Goal: Book appointment/travel/reservation

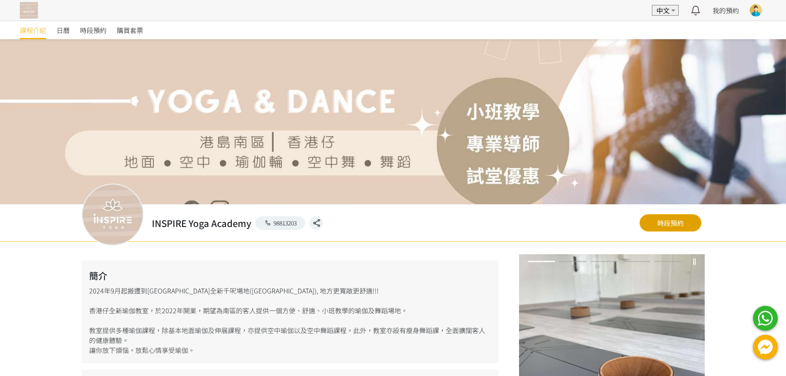
click at [657, 221] on link "時段預約" at bounding box center [671, 222] width 62 height 17
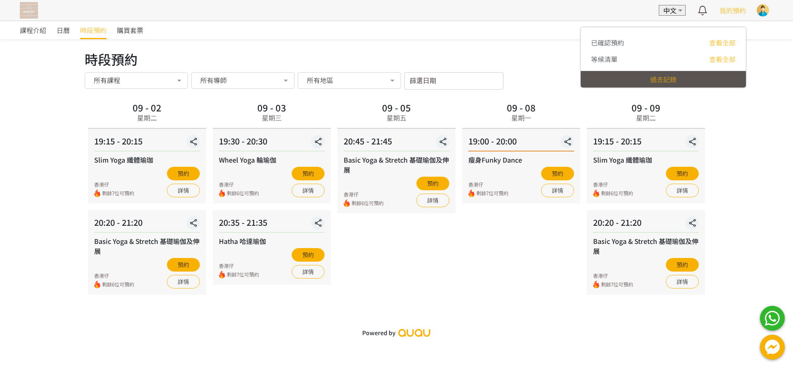
click at [724, 74] on div "過去記錄" at bounding box center [662, 79] width 165 height 17
click at [671, 79] on link "過去記錄" at bounding box center [663, 79] width 26 height 10
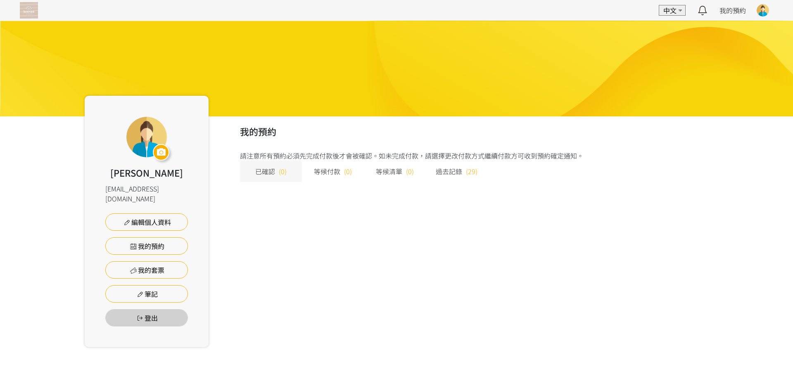
click at [286, 213] on div "我的預約 請注意所有預約必須先完成付款後才會被確認。如未完成付款，請選擇更改付款方式繼續付款方可收到預約確定通知。 已確認 (0) 等候付款 (0) 等候清單…" at bounding box center [457, 231] width 499 height 231
click at [181, 237] on link "我的預約" at bounding box center [146, 245] width 83 height 17
click at [503, 189] on div "我的預約 請注意所有預約必須先完成付款後才會被確認。如未完成付款，請選擇更改付款方式繼續付款方可收到預約確定通知。 已確認 (0) 等候付款 (0) 等候清單…" at bounding box center [457, 231] width 499 height 231
click at [499, 184] on div "我的預約 請注意所有預約必須先完成付款後才會被確認。如未完成付款，請選擇更改付款方式繼續付款方可收到預約確定通知。 已確認 (0) 等候付款 (0) 等候清單…" at bounding box center [457, 231] width 499 height 231
click at [26, 9] on img at bounding box center [29, 10] width 18 height 17
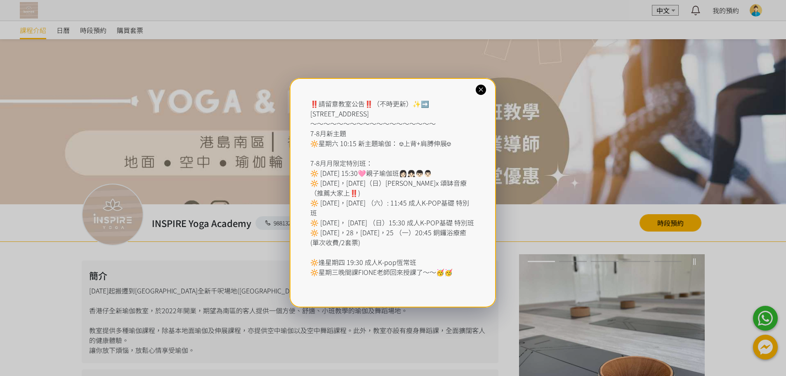
click at [480, 90] on icon at bounding box center [481, 90] width 8 height 8
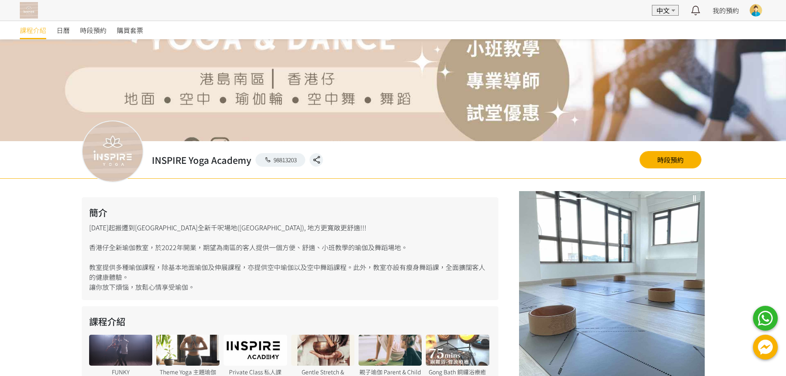
scroll to position [124, 0]
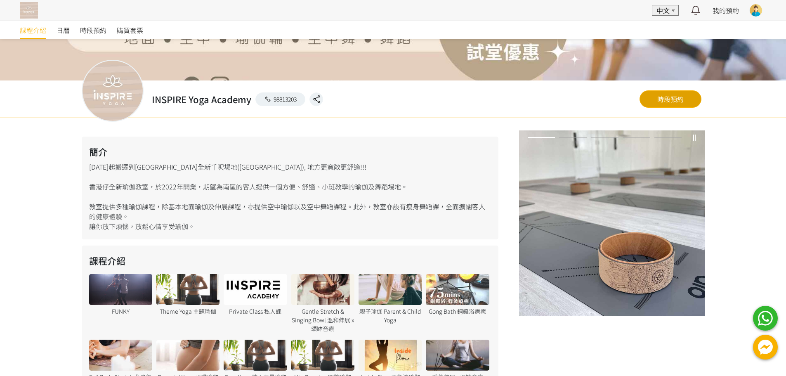
click at [666, 102] on link "時段預約" at bounding box center [671, 98] width 62 height 17
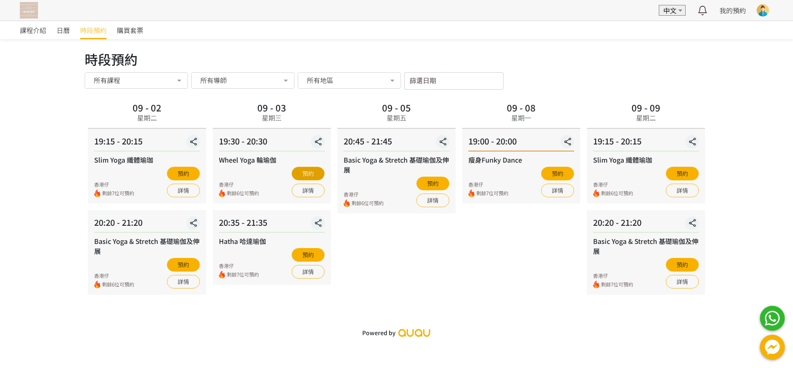
click at [296, 169] on button "預約" at bounding box center [307, 174] width 33 height 14
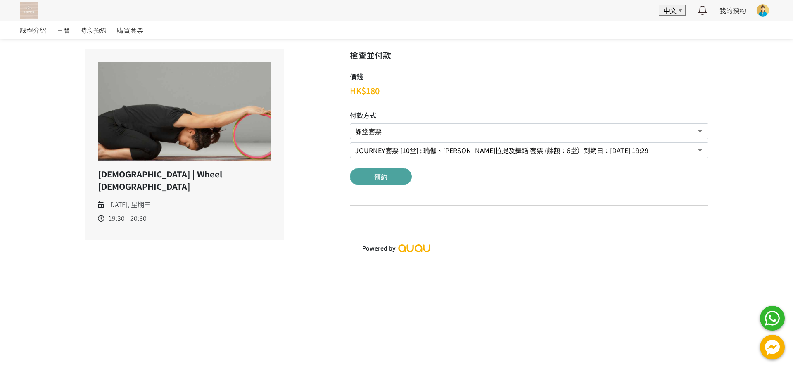
click at [382, 182] on button "預約" at bounding box center [381, 176] width 62 height 17
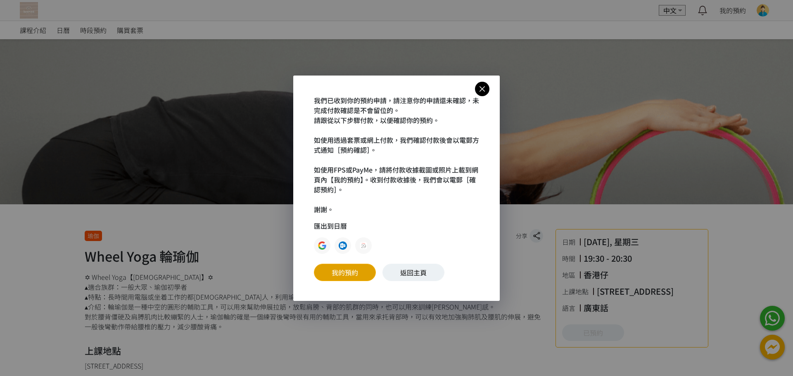
click at [364, 275] on link "我的預約" at bounding box center [345, 272] width 62 height 17
